Goal: Navigation & Orientation: Find specific page/section

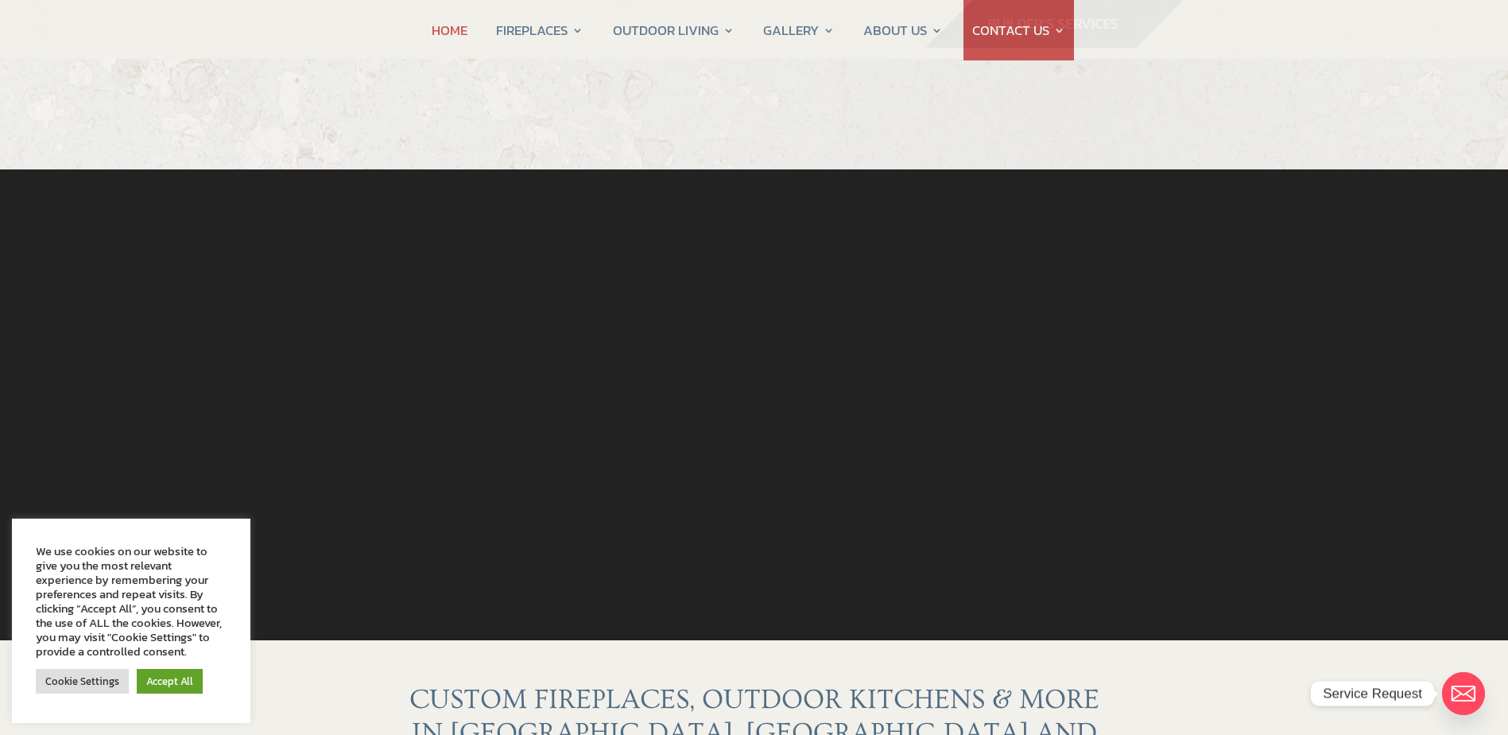
scroll to position [477, 0]
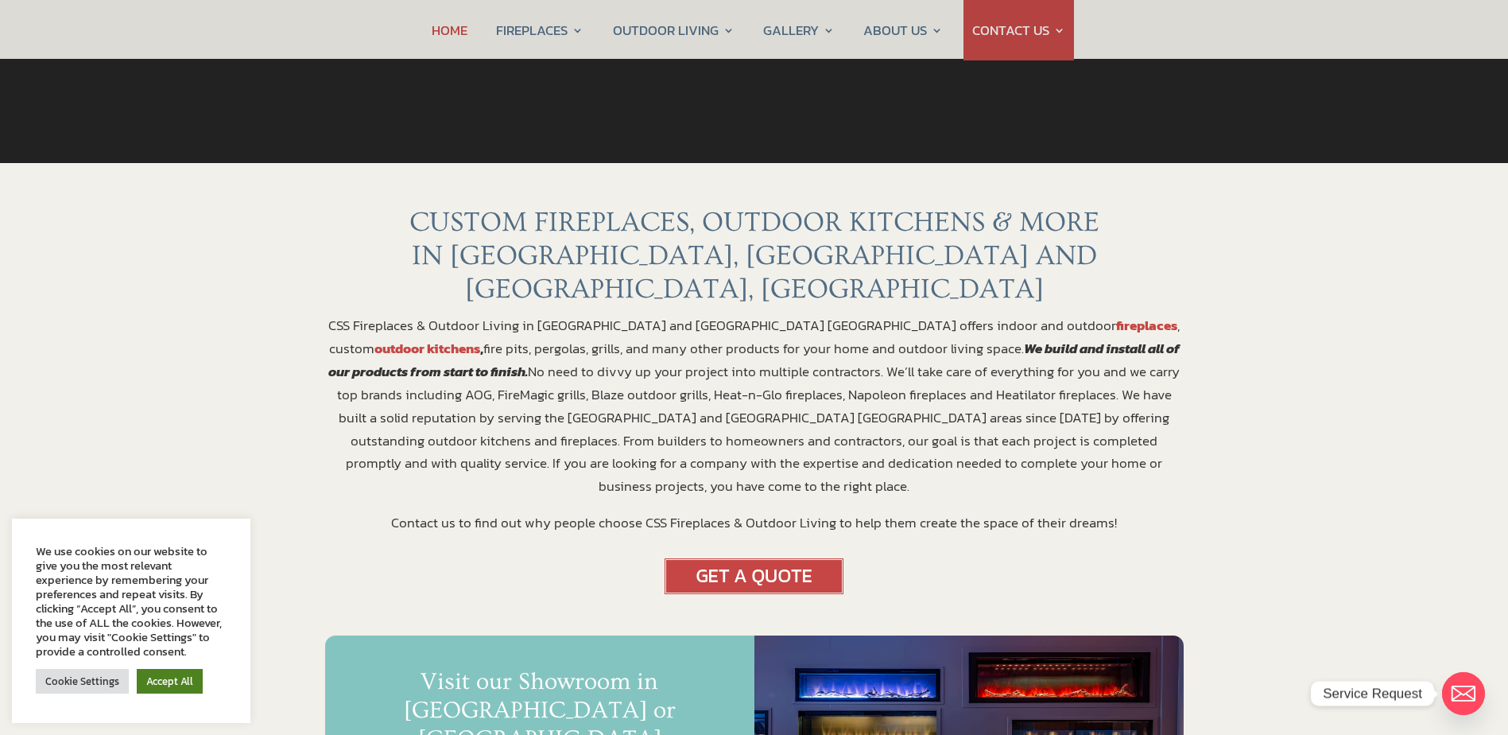
click at [151, 678] on link "Accept All" at bounding box center [170, 681] width 66 height 25
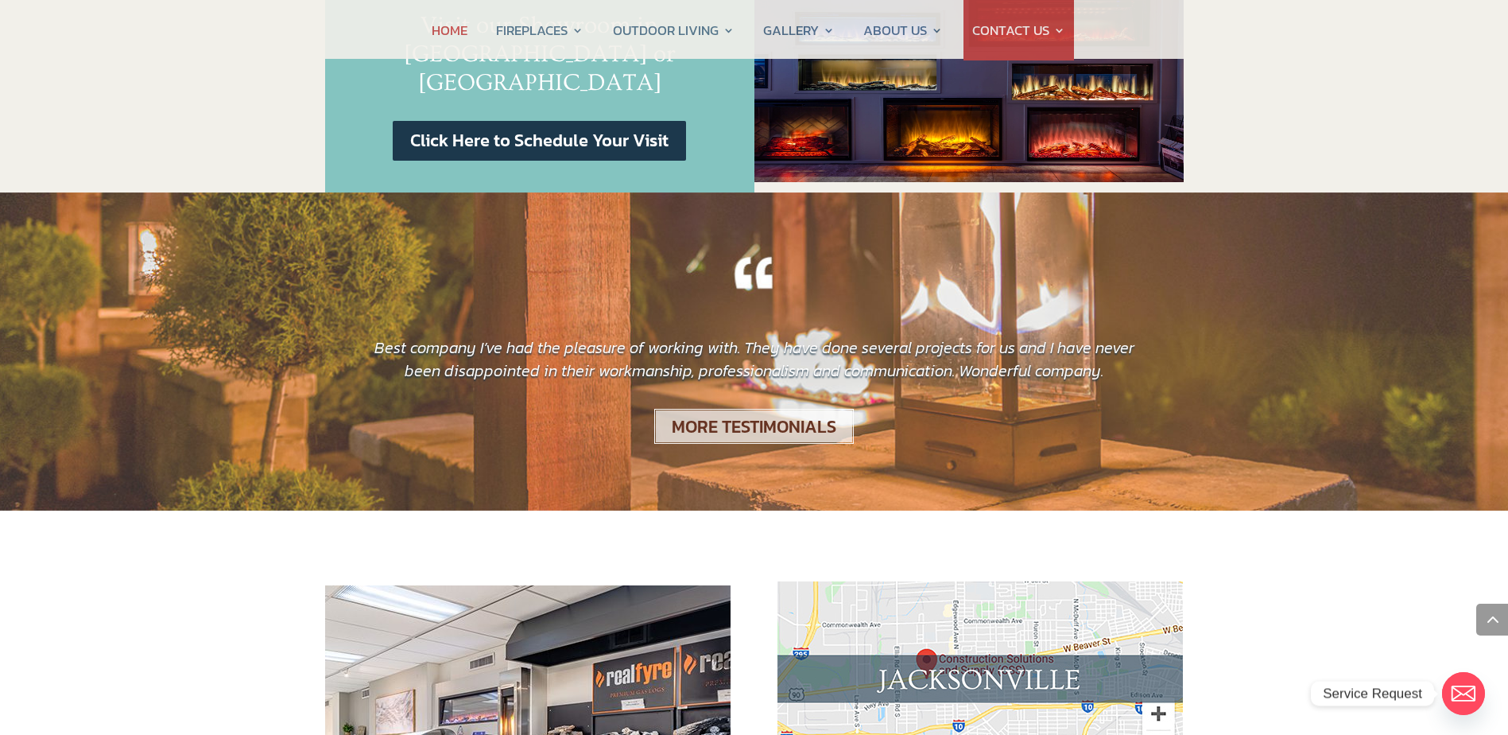
scroll to position [1510, 0]
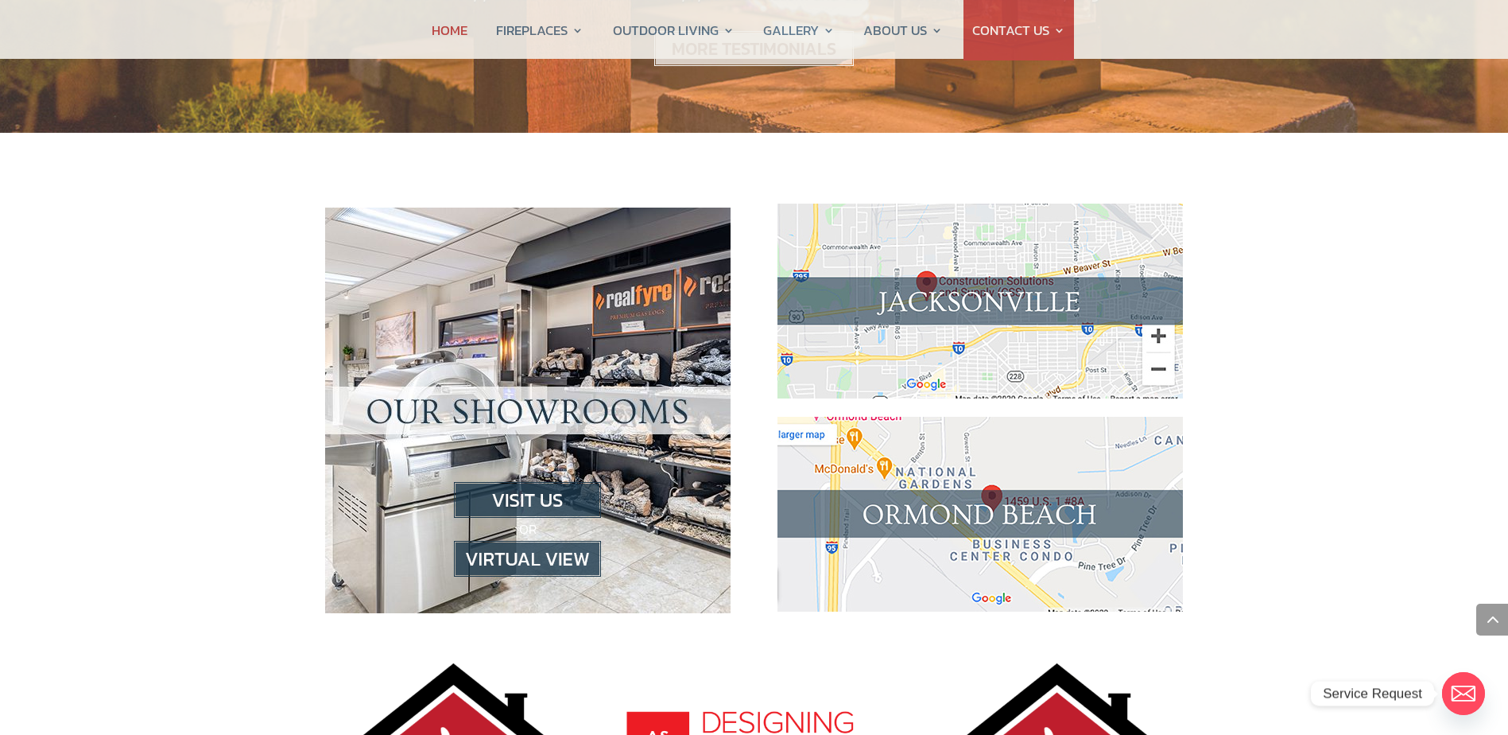
click at [525, 541] on img at bounding box center [527, 559] width 147 height 36
click at [529, 541] on img at bounding box center [527, 559] width 147 height 36
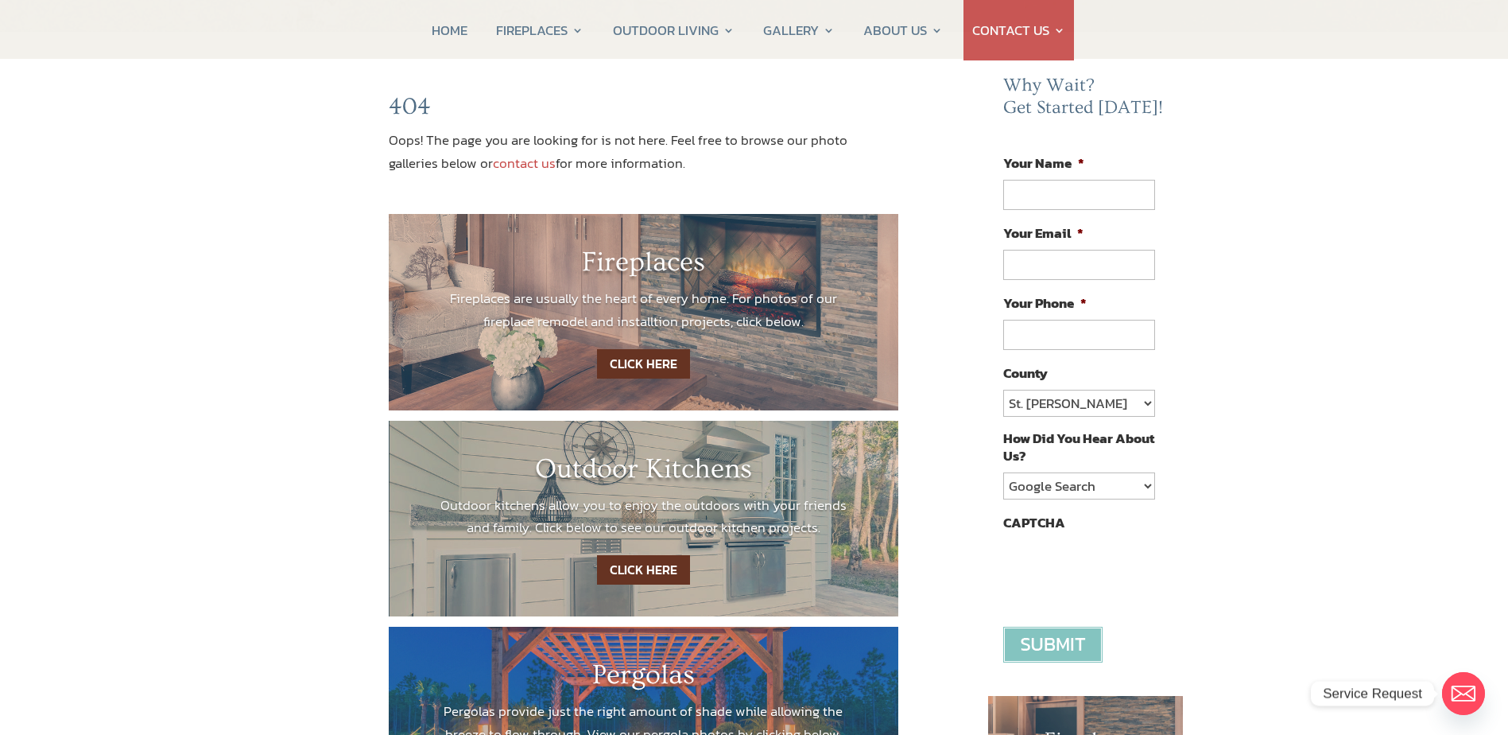
scroll to position [159, 0]
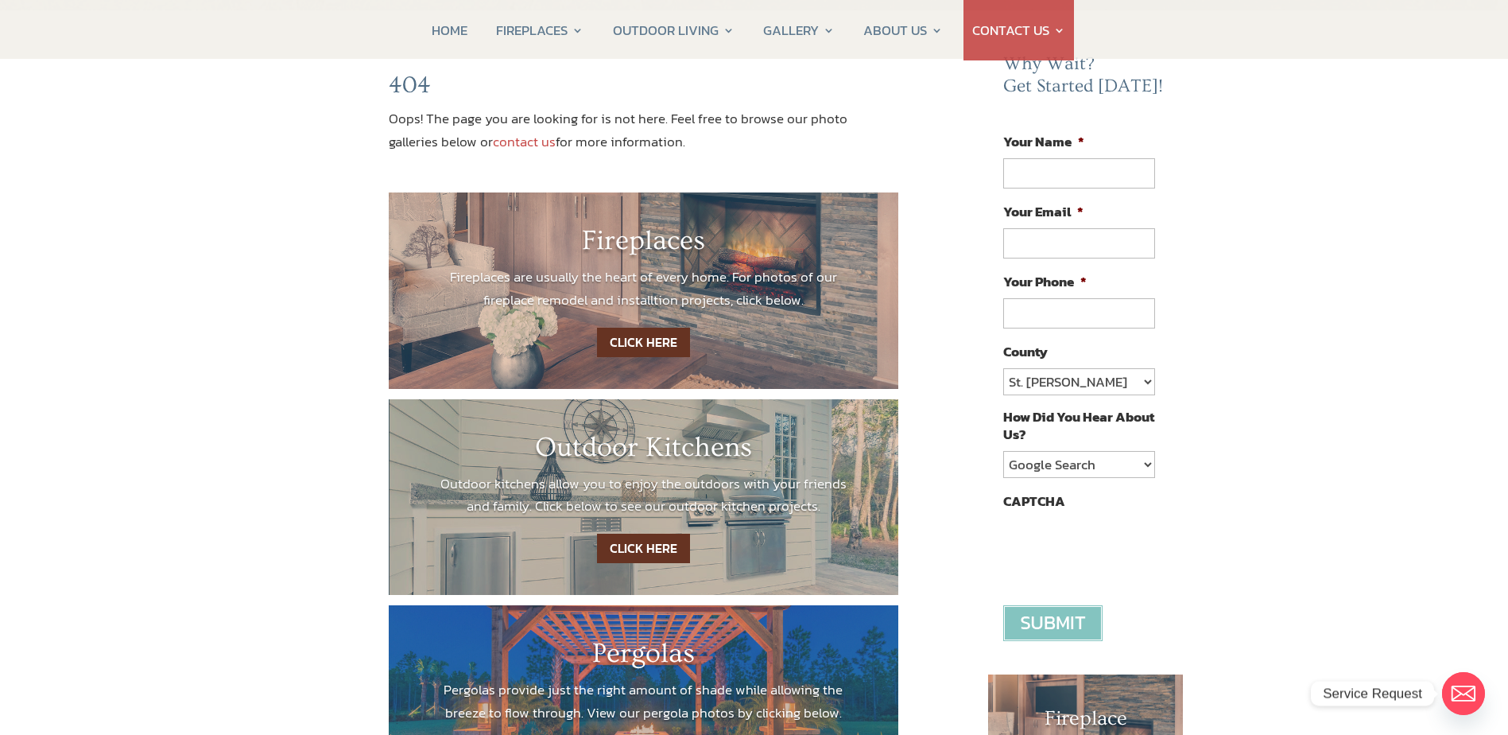
click at [650, 340] on link "CLICK HERE" at bounding box center [643, 342] width 93 height 29
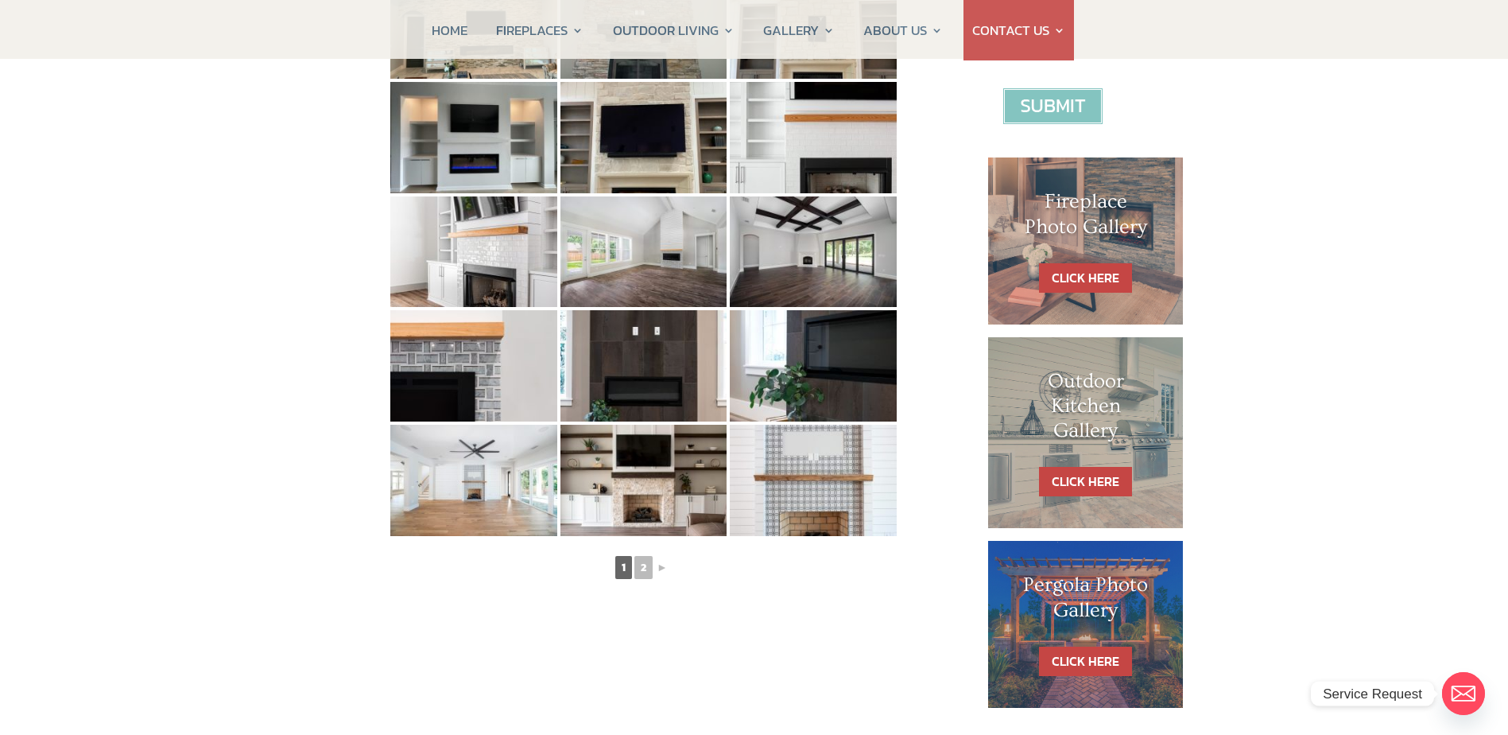
scroll to position [795, 0]
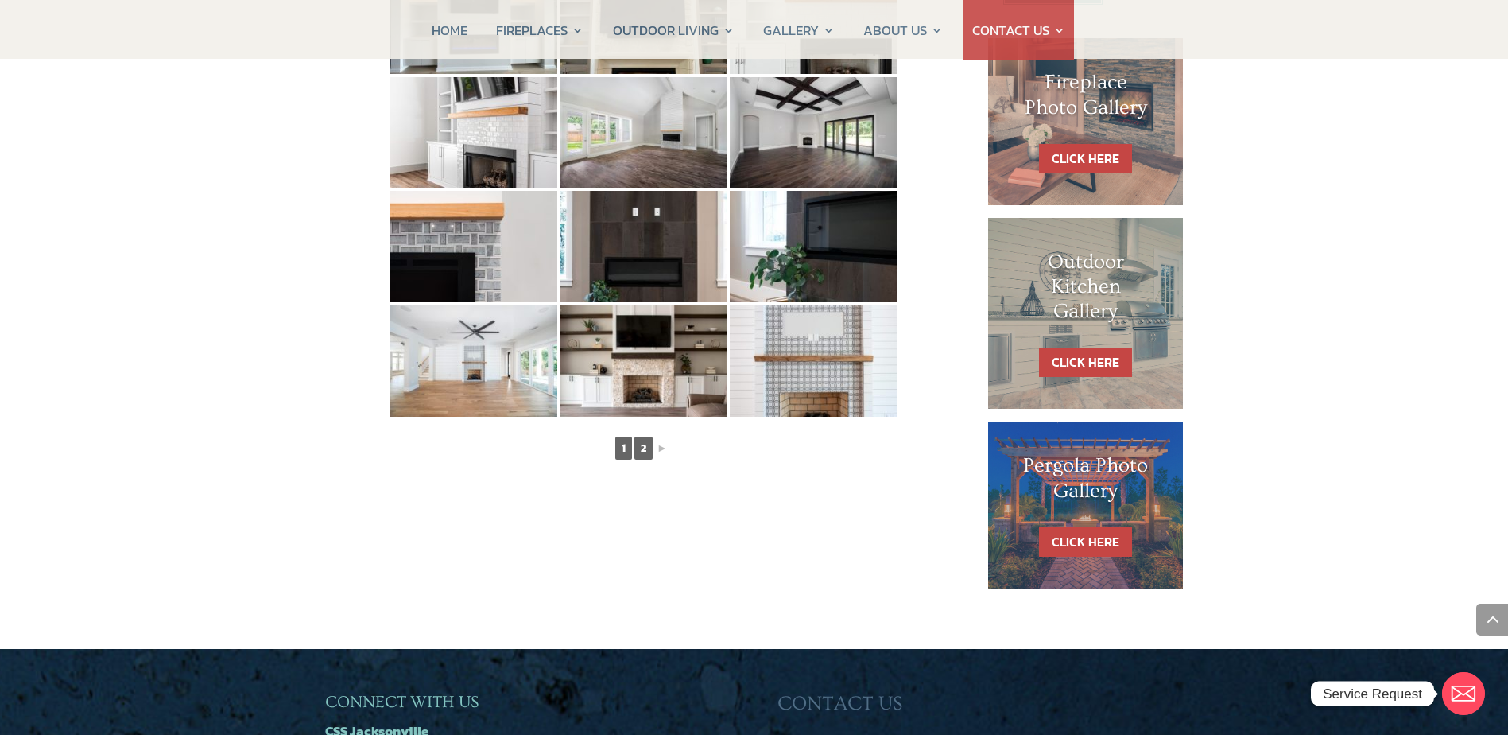
click at [642, 441] on link "2" at bounding box center [643, 447] width 18 height 23
click at [637, 444] on link "2" at bounding box center [643, 447] width 18 height 23
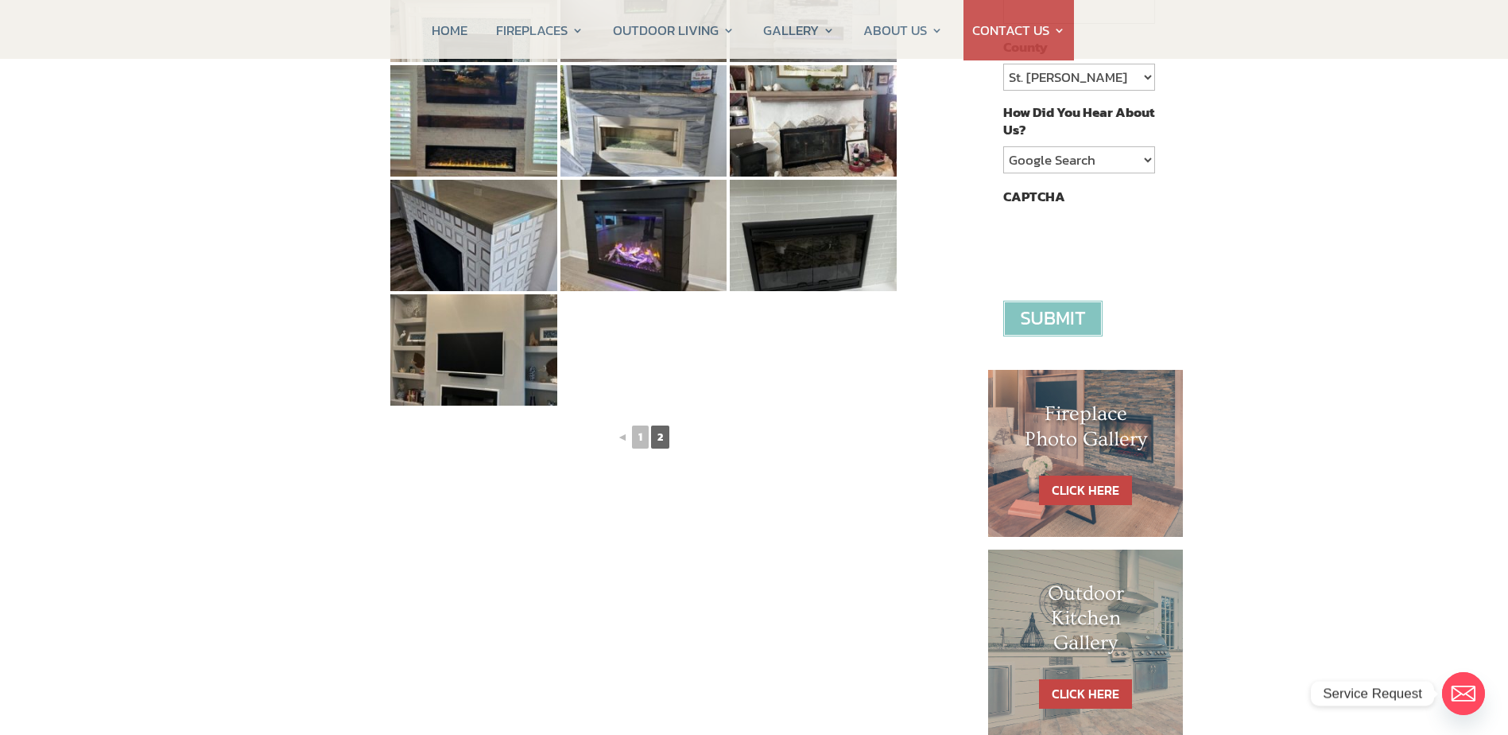
scroll to position [477, 0]
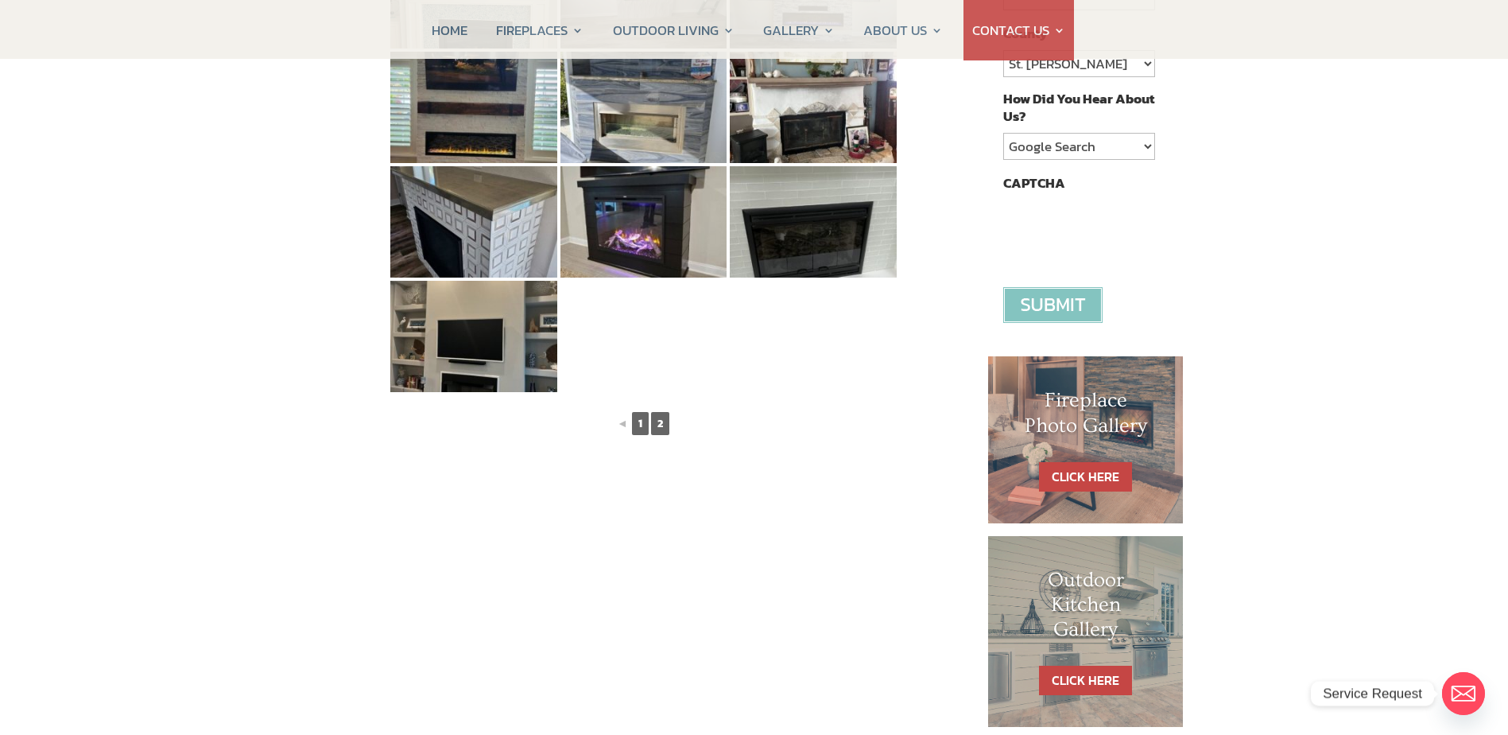
click at [646, 416] on link "1" at bounding box center [640, 423] width 17 height 23
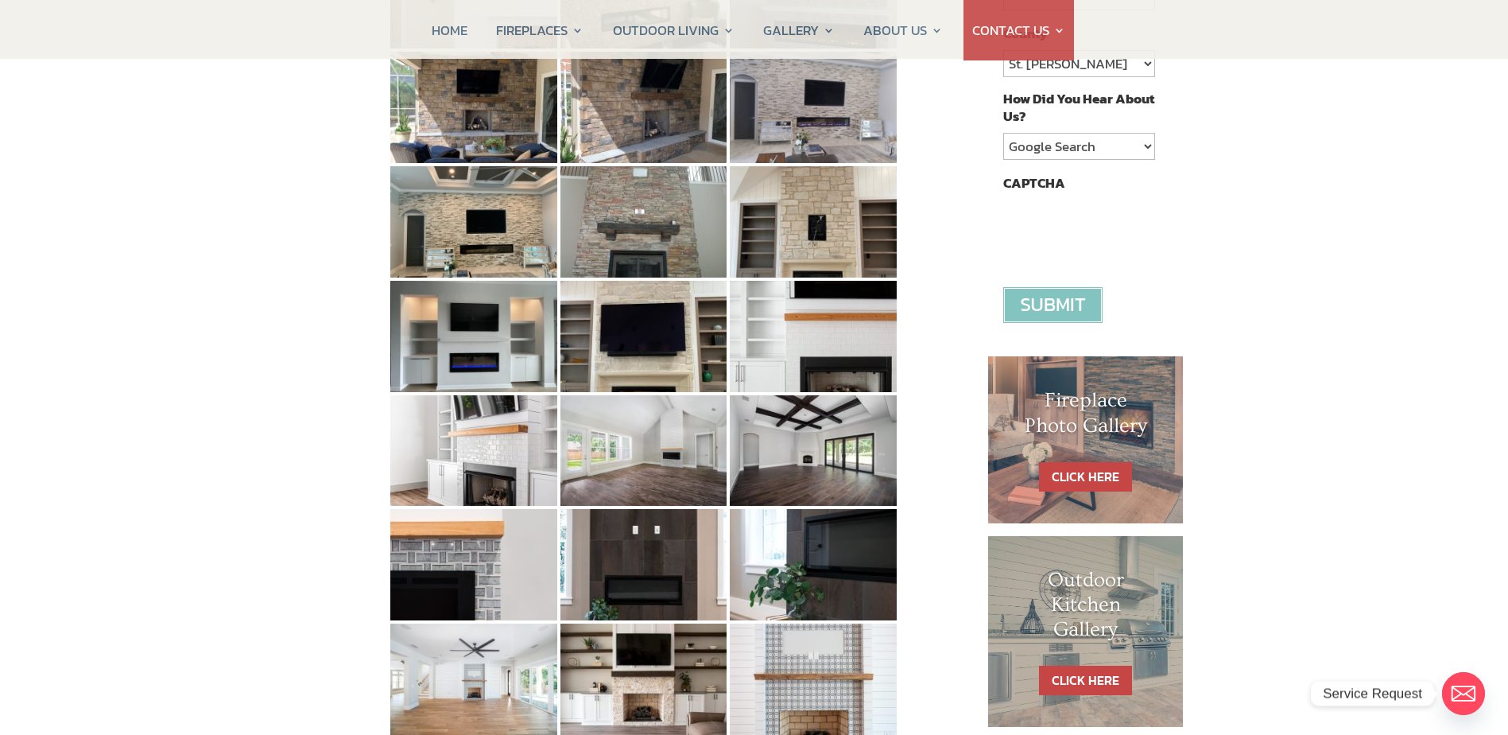
click at [642, 428] on img at bounding box center [643, 450] width 167 height 111
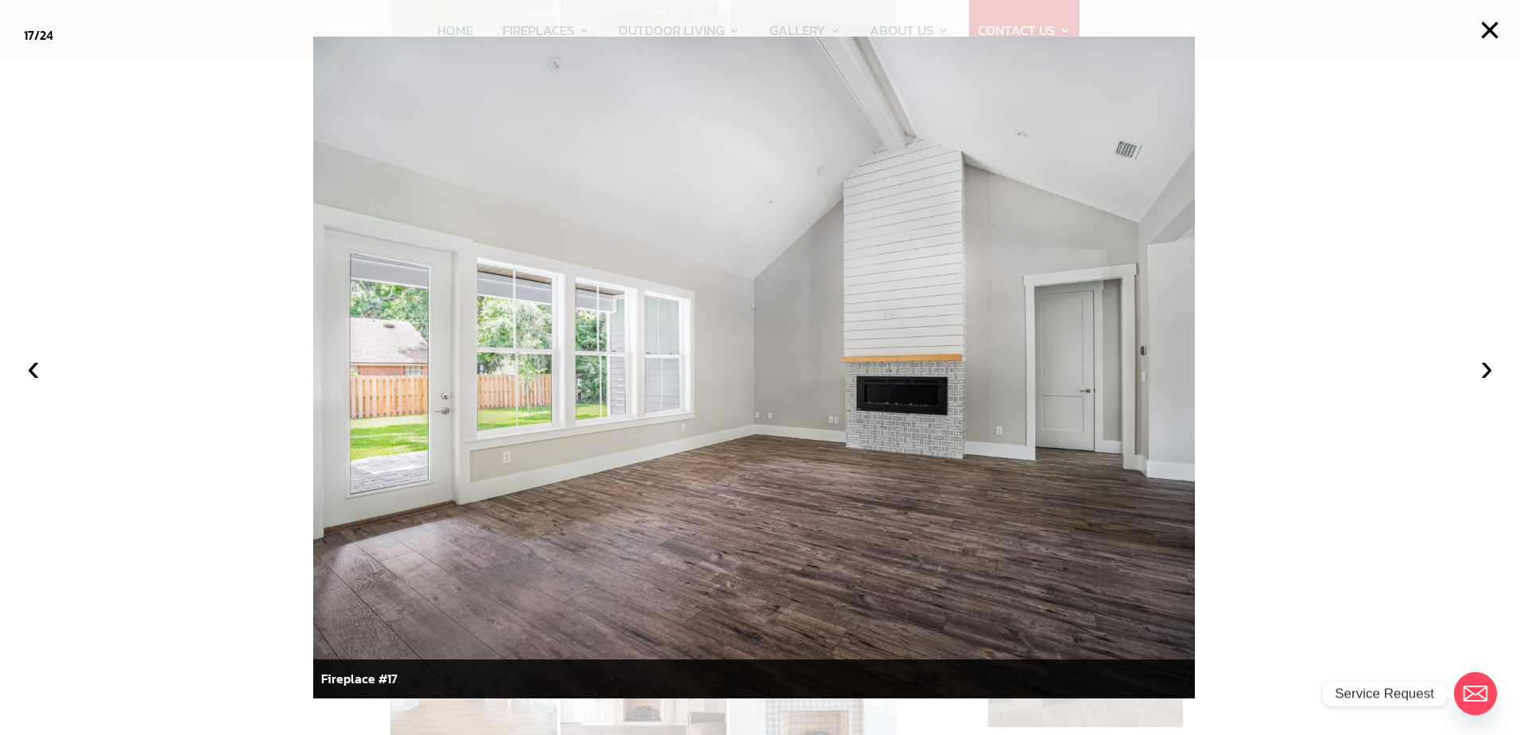
drag, startPoint x: 245, startPoint y: 365, endPoint x: 450, endPoint y: 376, distance: 205.4
click at [246, 365] on div at bounding box center [760, 367] width 1520 height 735
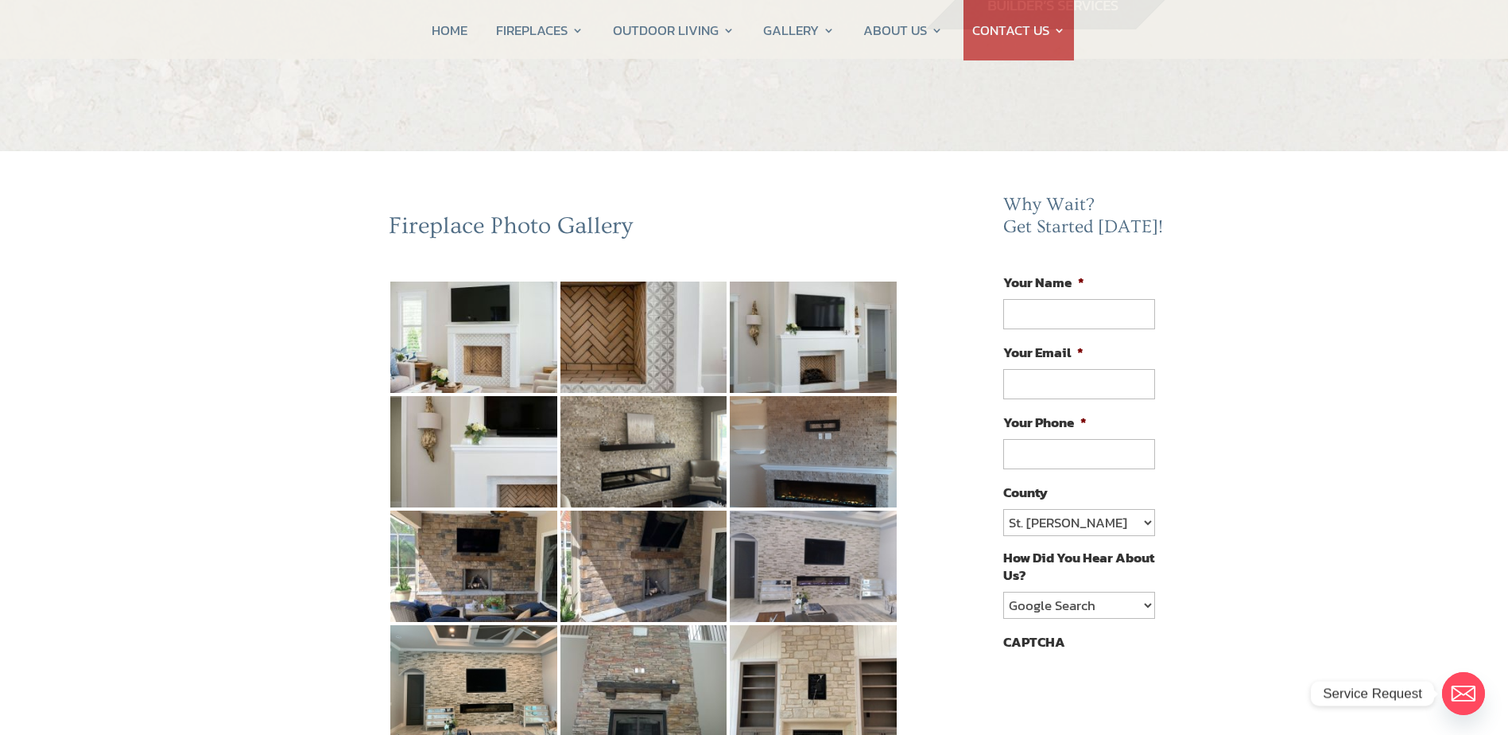
scroll to position [0, 0]
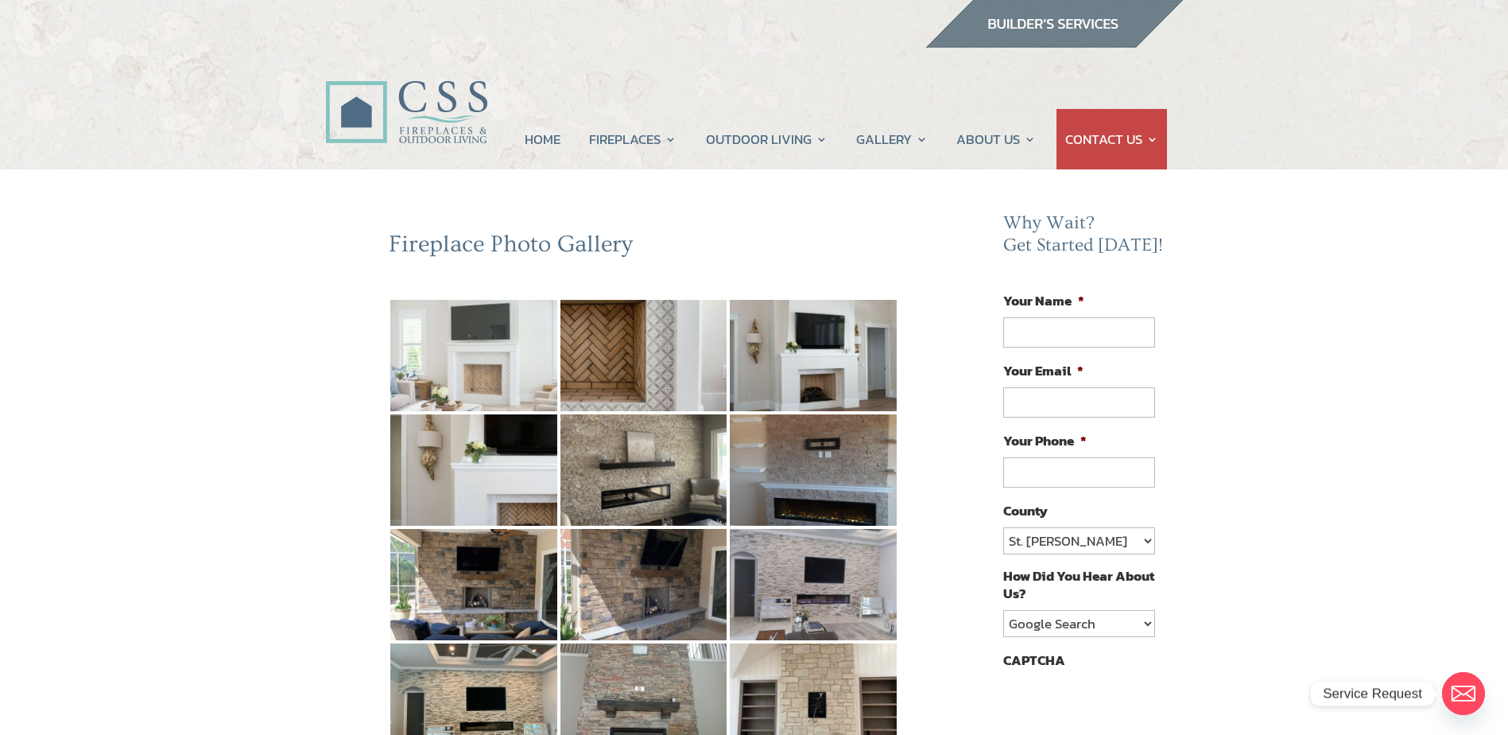
click at [483, 350] on img at bounding box center [473, 355] width 167 height 111
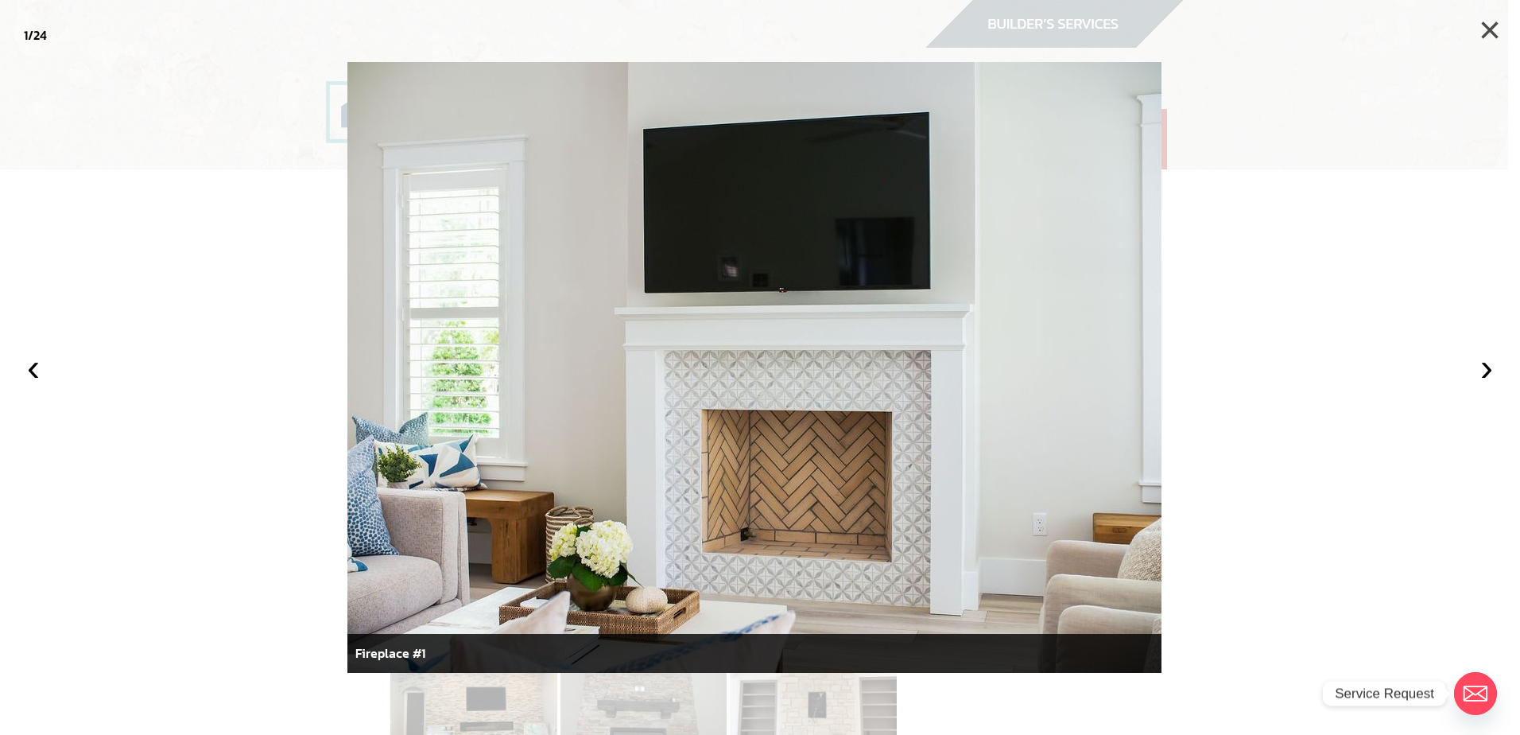
click at [1479, 18] on button "×" at bounding box center [1489, 30] width 35 height 35
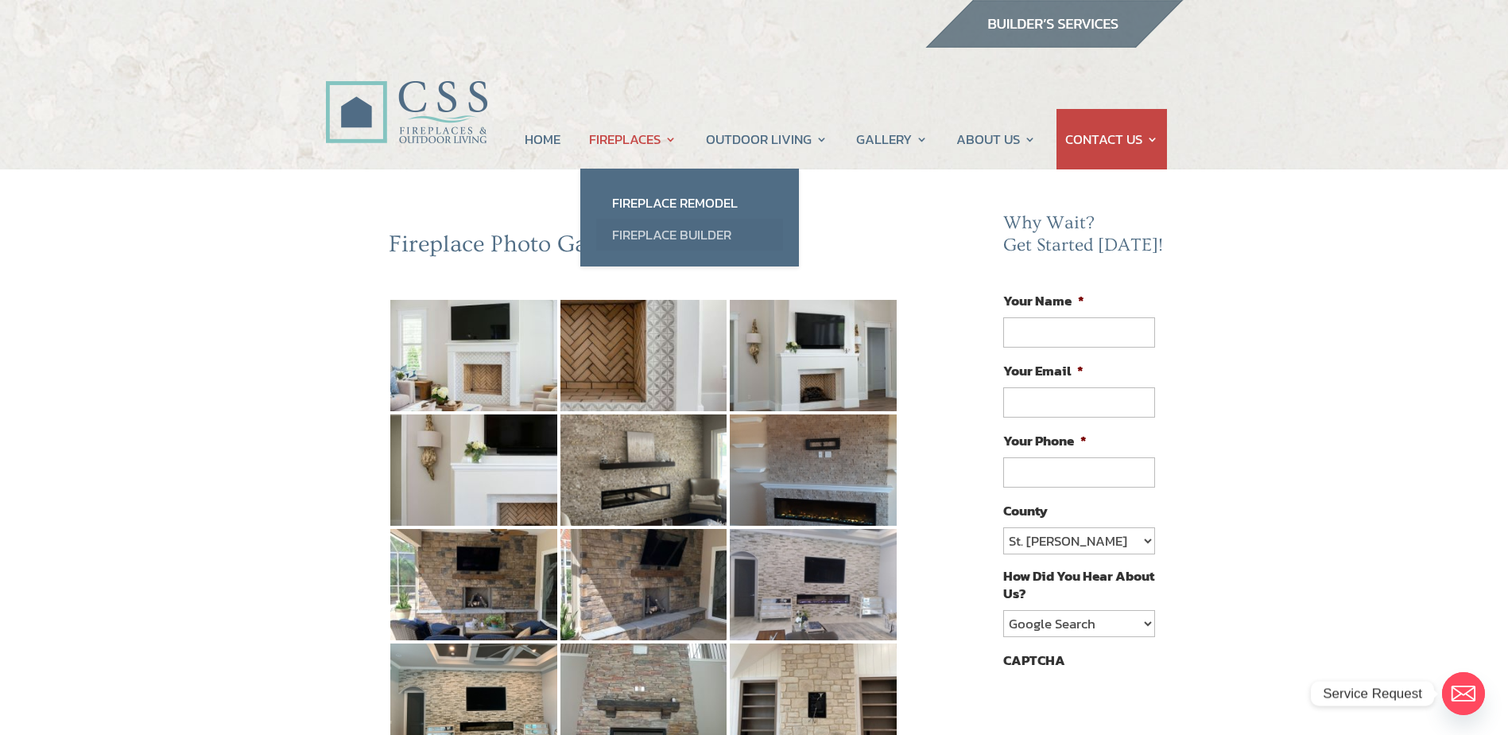
click at [653, 238] on link "Fireplace Builder" at bounding box center [689, 235] width 187 height 32
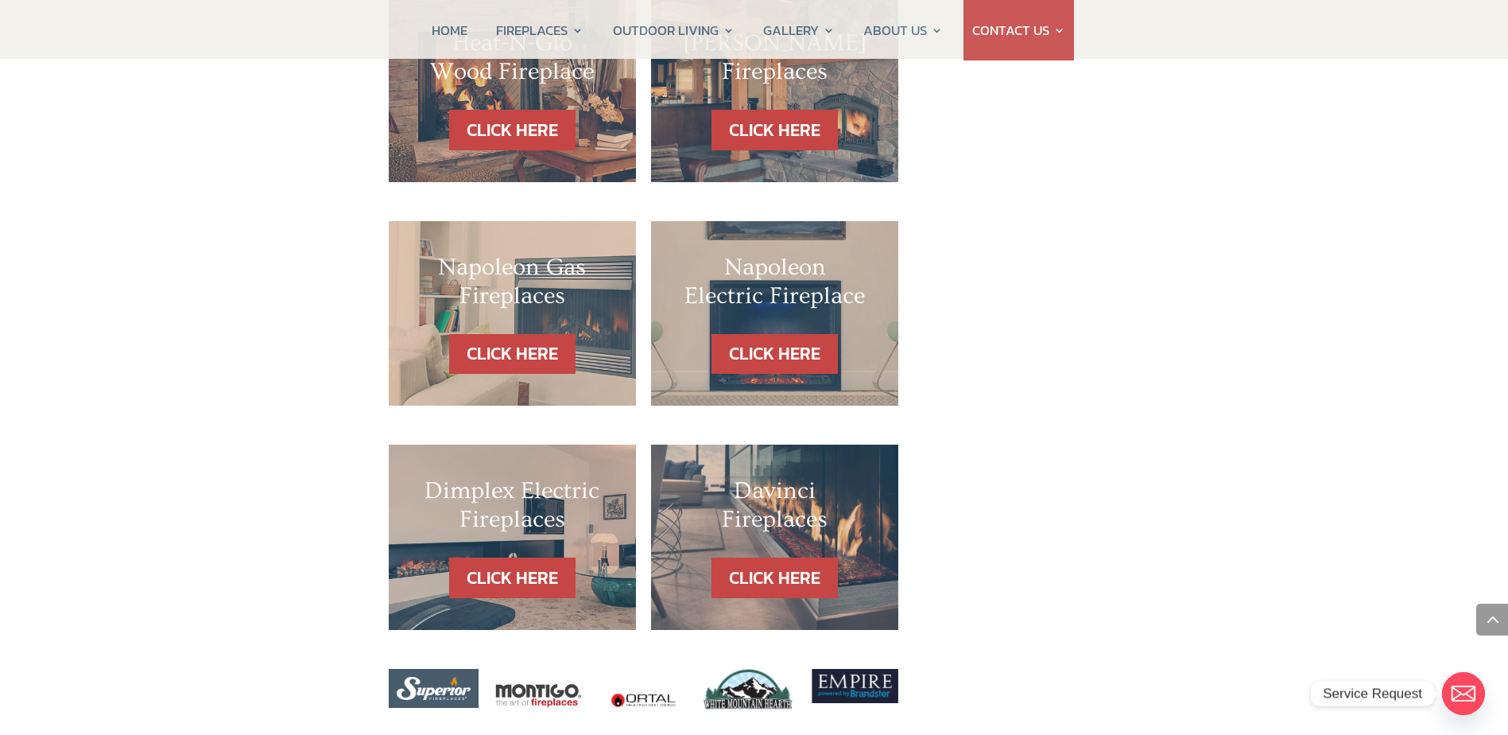
scroll to position [1590, 0]
